Goal: Task Accomplishment & Management: Use online tool/utility

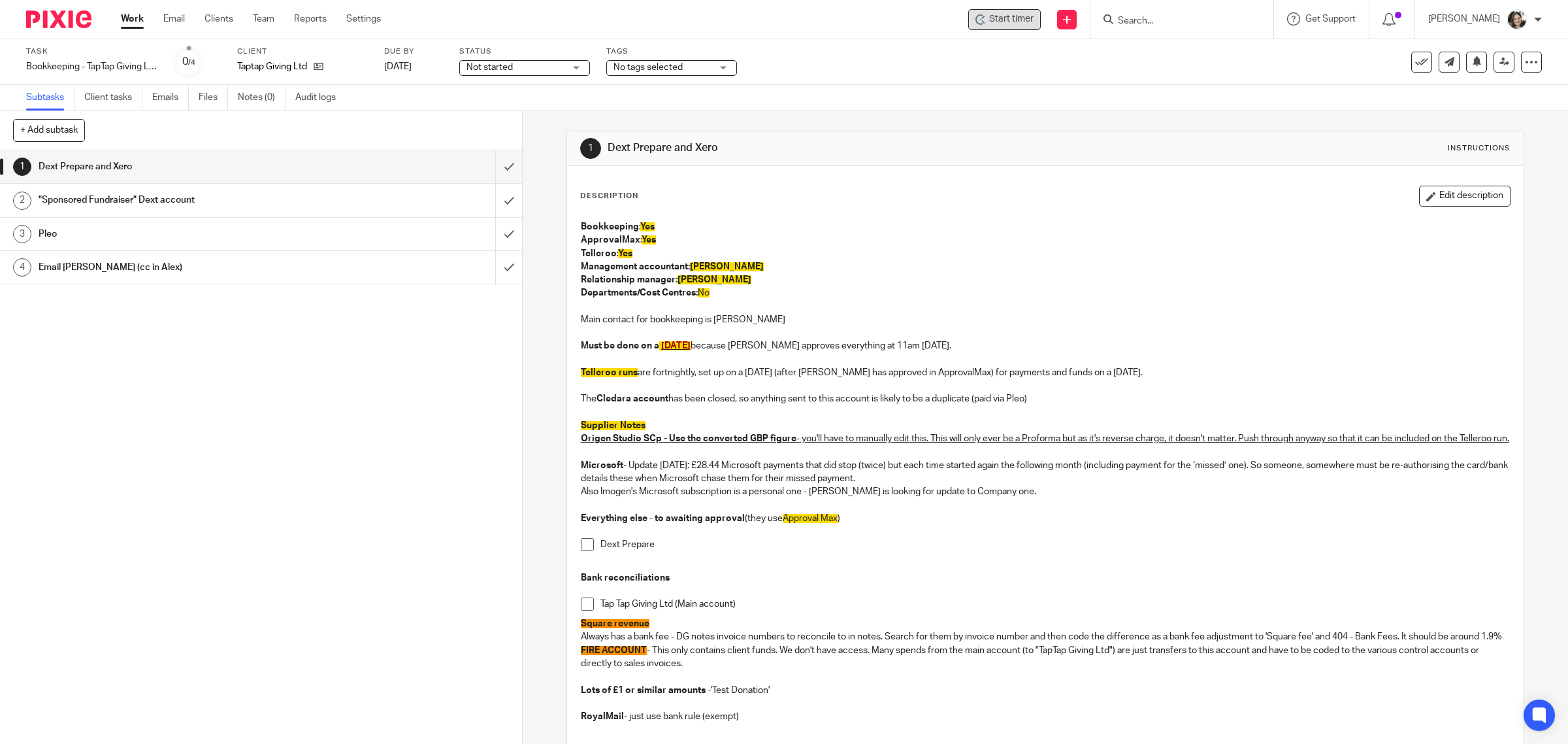
click at [1012, 20] on span "Start timer" at bounding box center [1011, 20] width 44 height 14
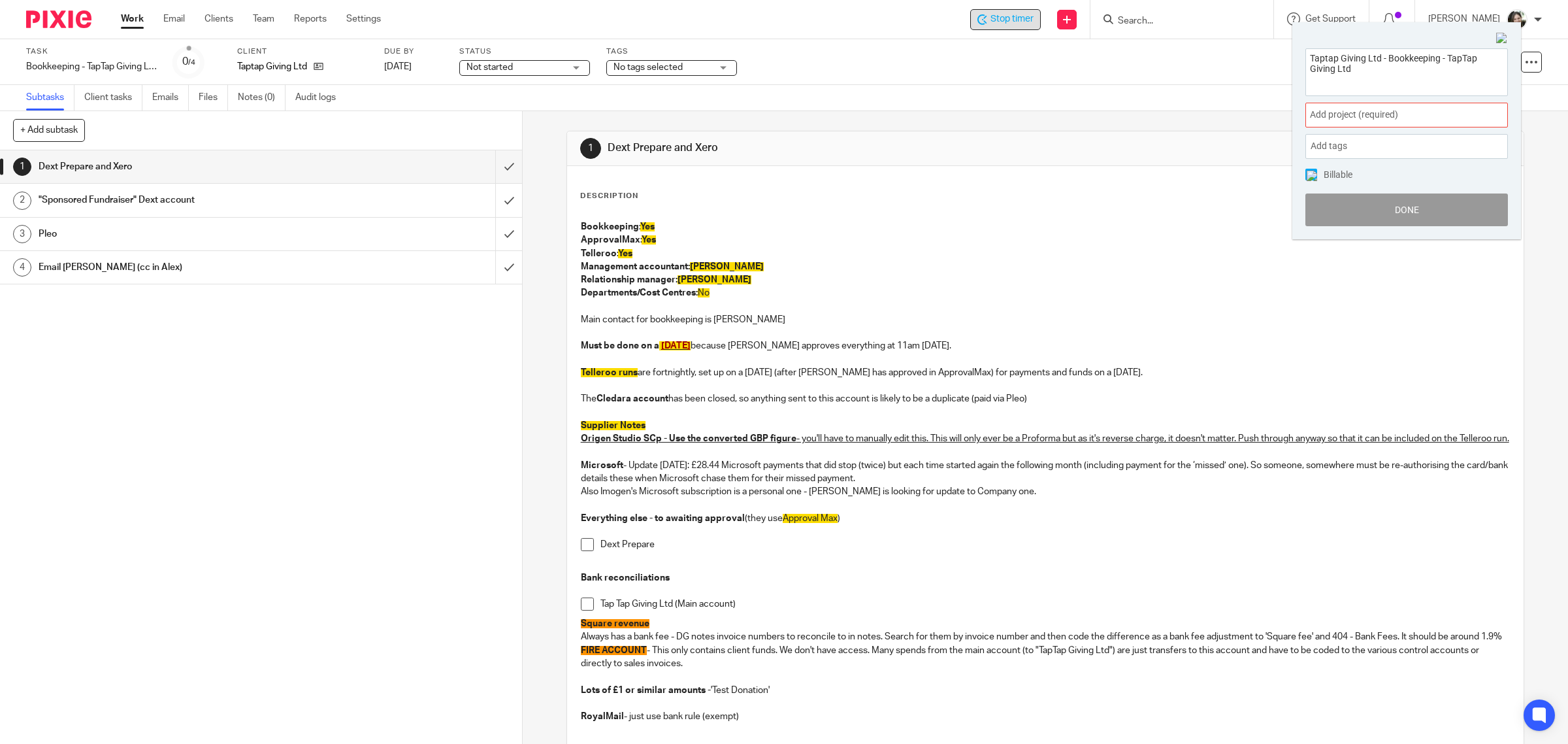
click at [1341, 110] on span "Add project (required) :" at bounding box center [1392, 115] width 165 height 14
click at [1345, 209] on li "Bookkeeping" at bounding box center [1404, 211] width 171 height 14
click at [1308, 175] on img at bounding box center [1312, 176] width 11 height 11
click at [1344, 207] on button "Done" at bounding box center [1407, 209] width 202 height 32
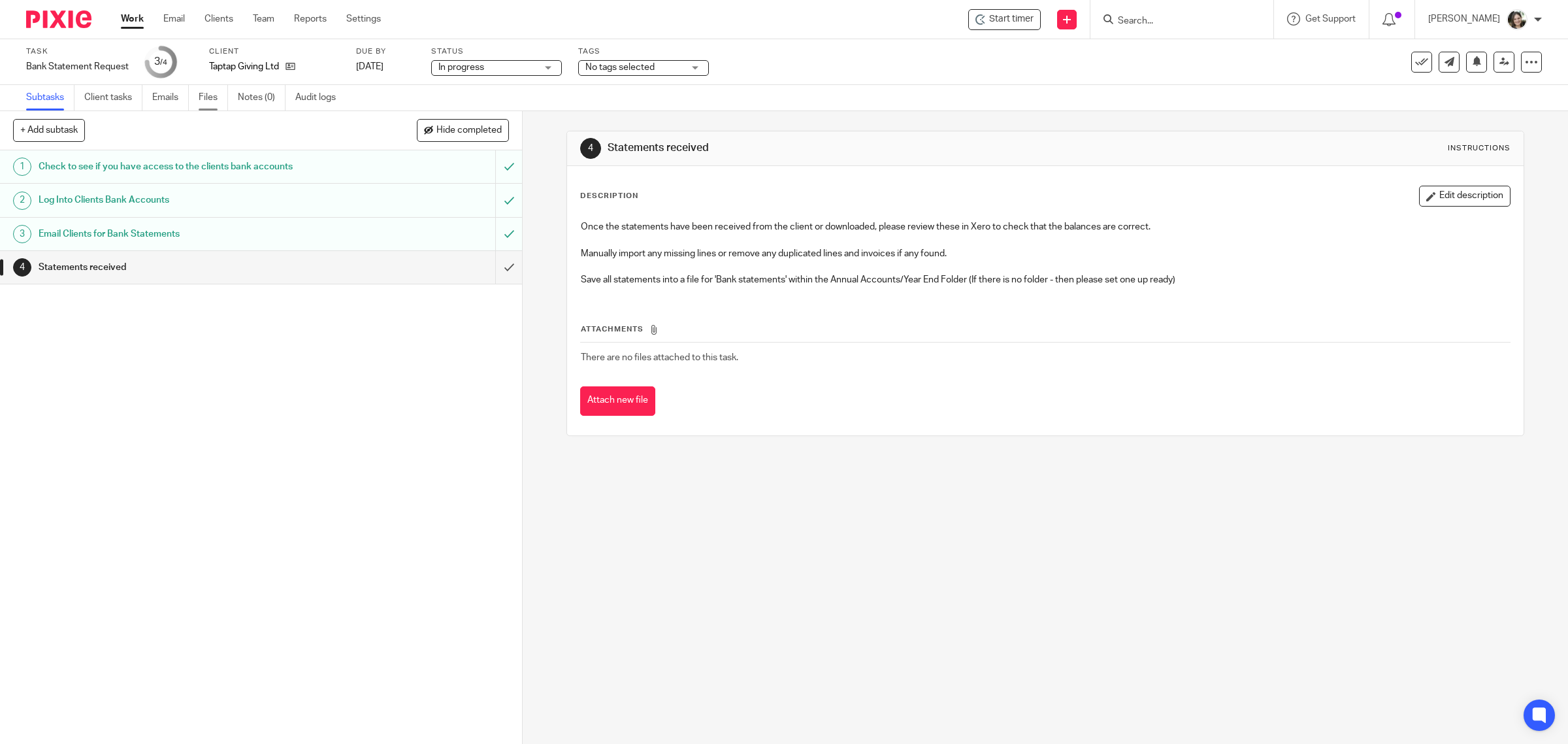
click at [209, 91] on link "Files" at bounding box center [213, 97] width 29 height 26
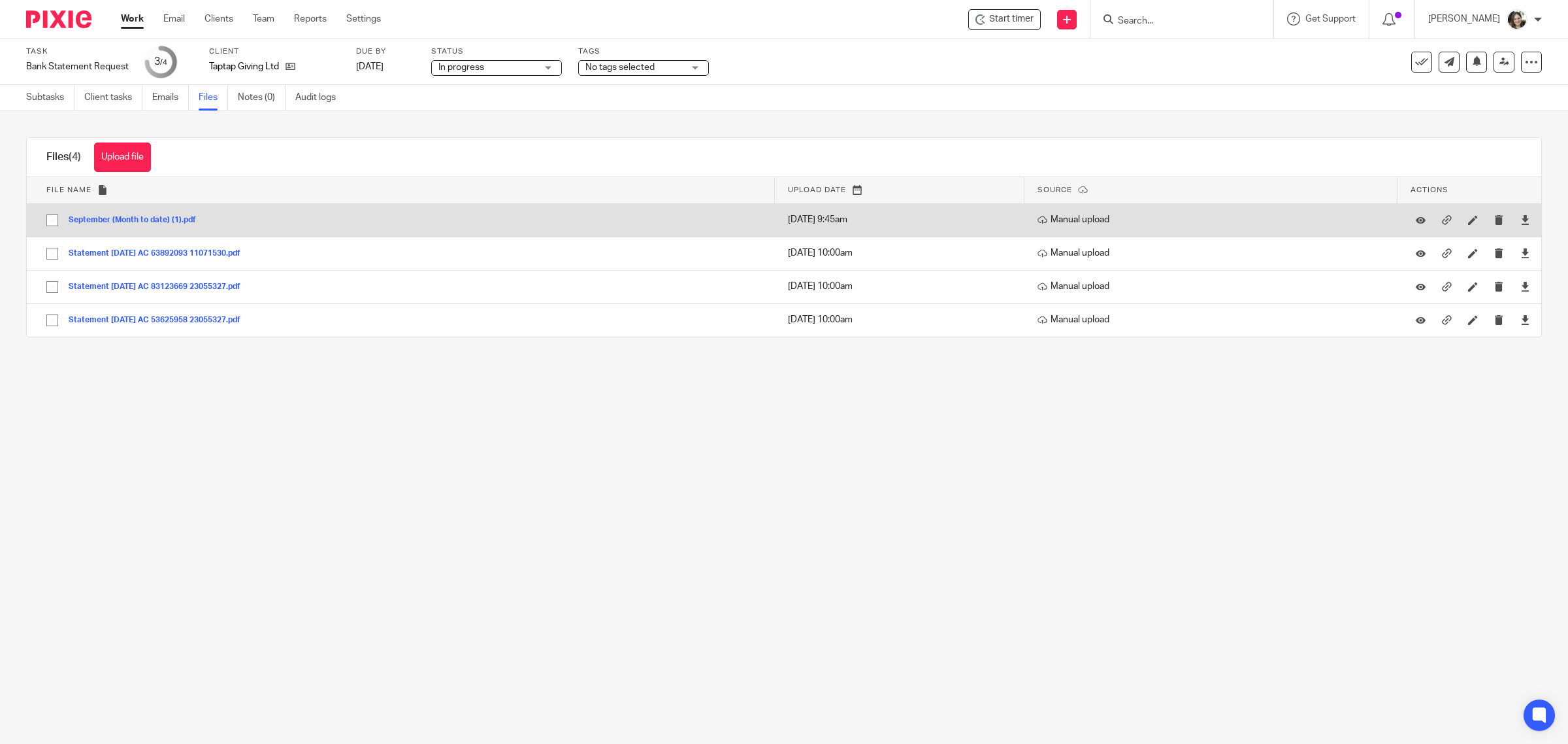
click at [50, 219] on input "checkbox" at bounding box center [52, 219] width 25 height 25
checkbox input "true"
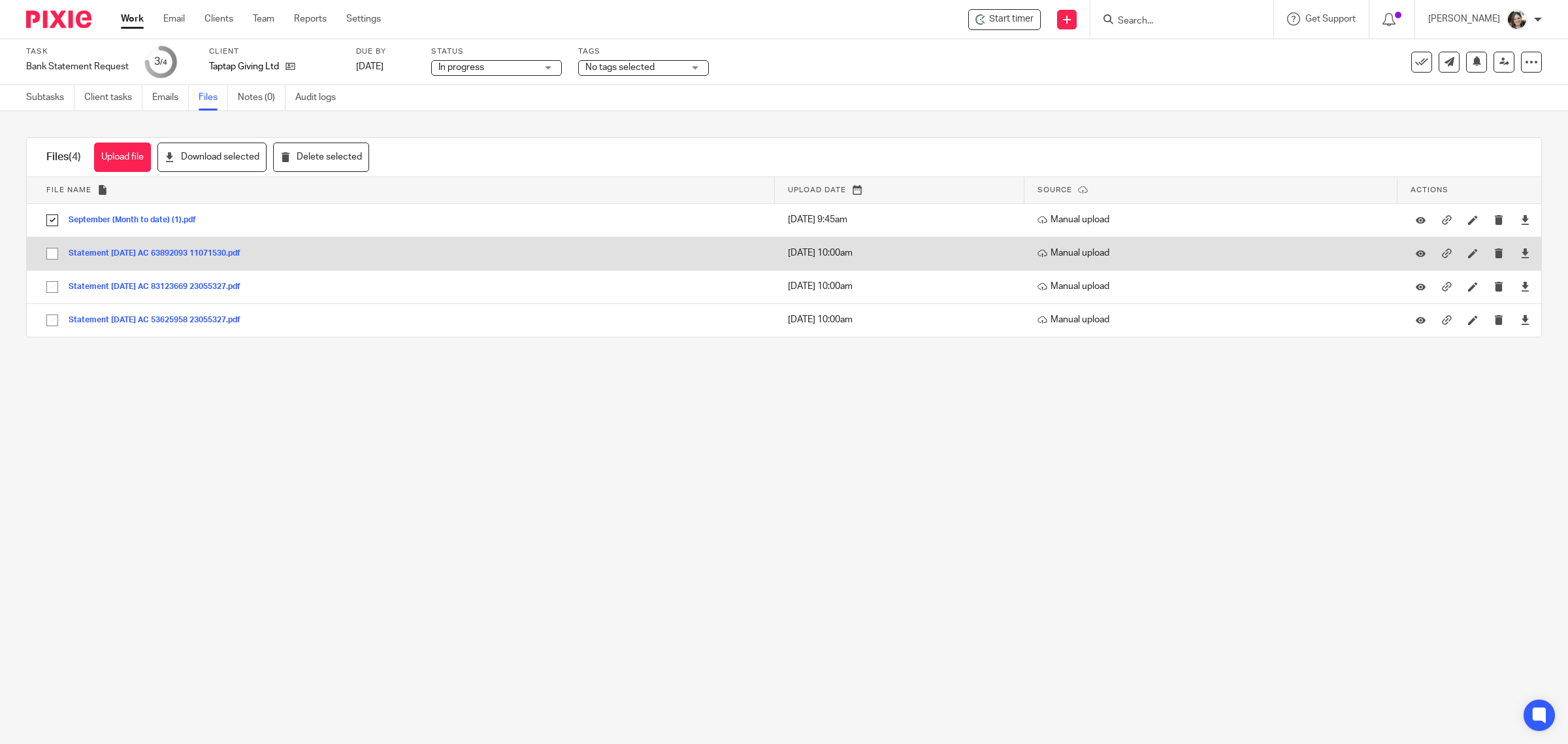
click at [46, 253] on input "checkbox" at bounding box center [52, 253] width 25 height 25
checkbox input "true"
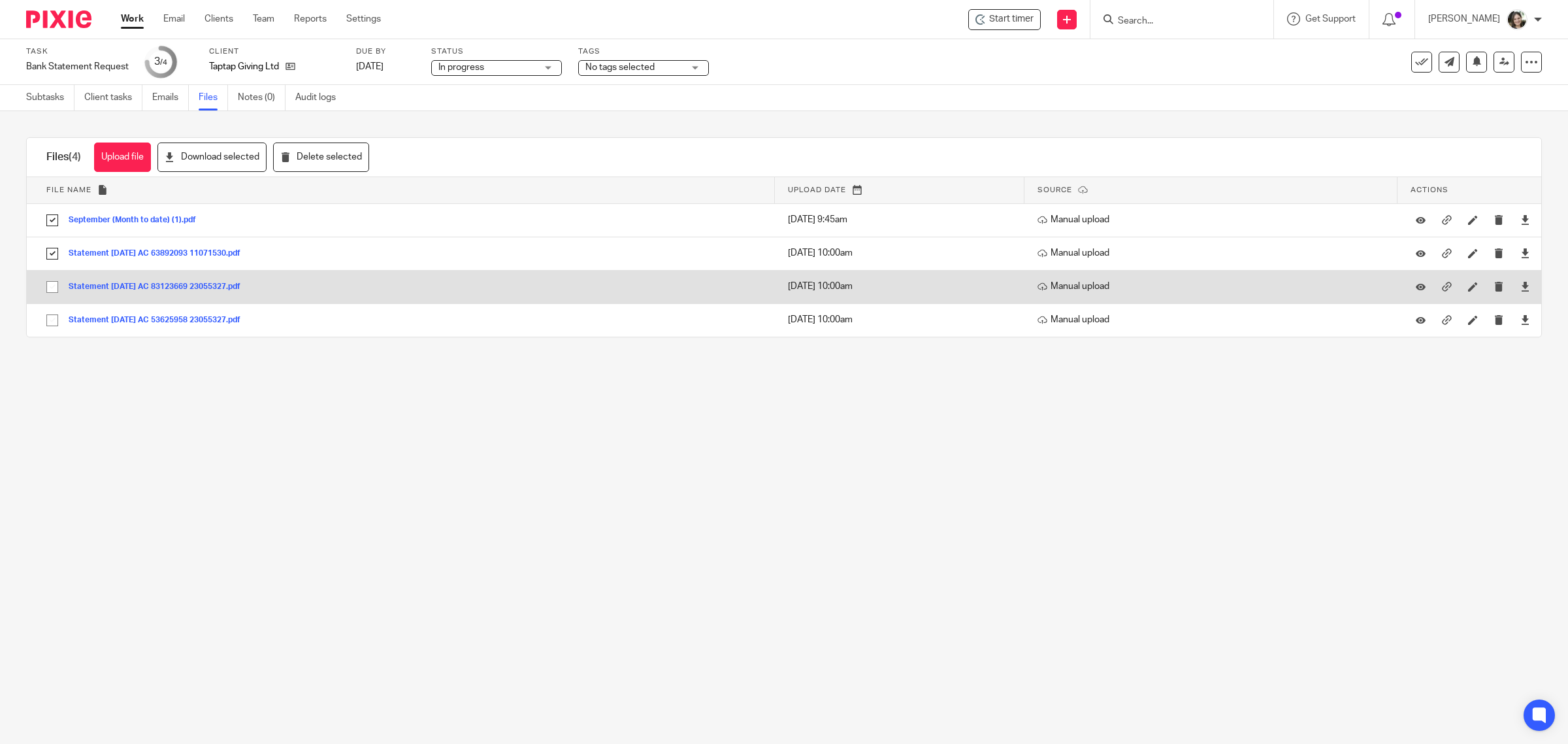
click at [51, 292] on input "checkbox" at bounding box center [52, 286] width 25 height 25
checkbox input "true"
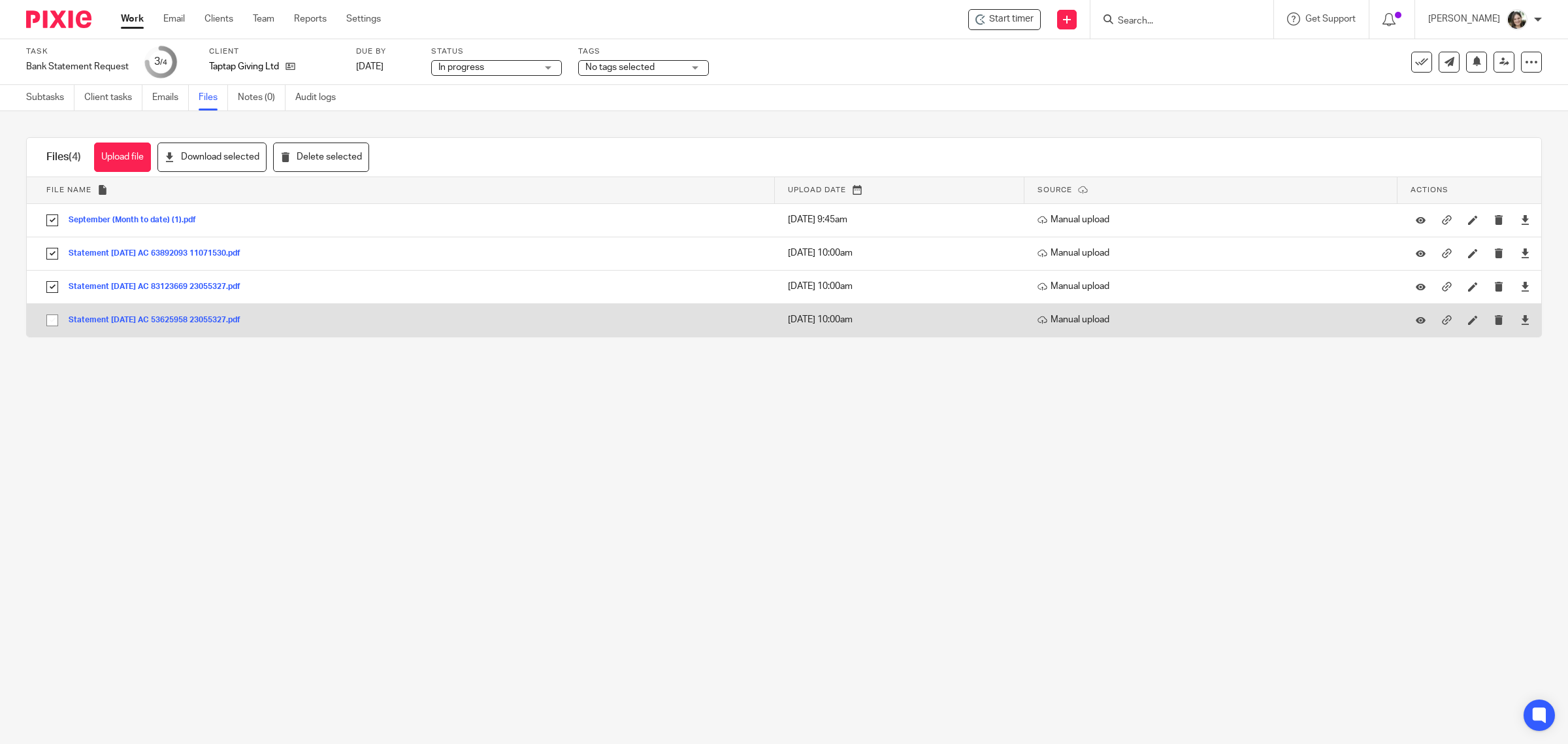
click at [50, 318] on input "checkbox" at bounding box center [52, 319] width 25 height 25
checkbox input "true"
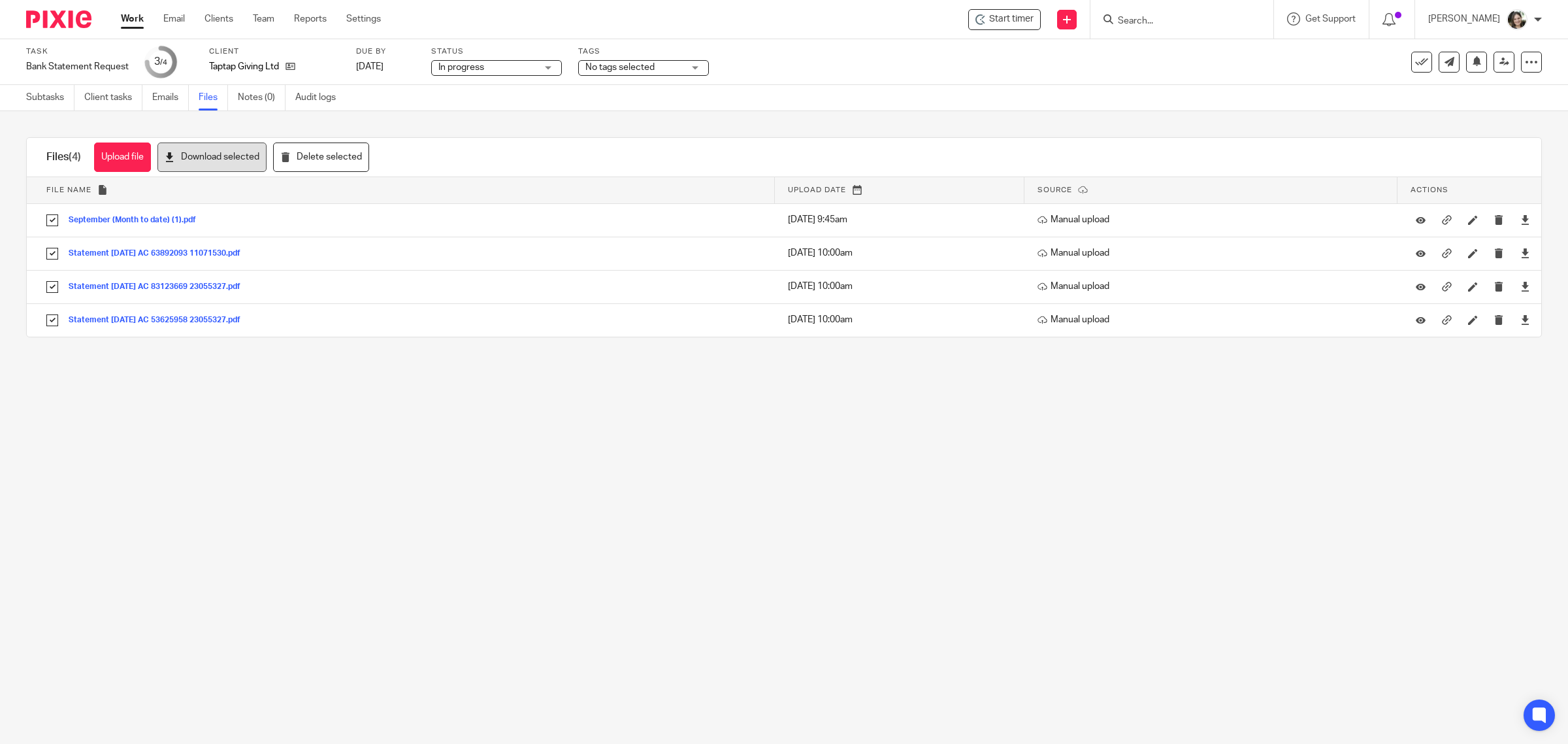
click at [204, 160] on button "Download selected" at bounding box center [211, 157] width 109 height 29
